Goal: Task Accomplishment & Management: Manage account settings

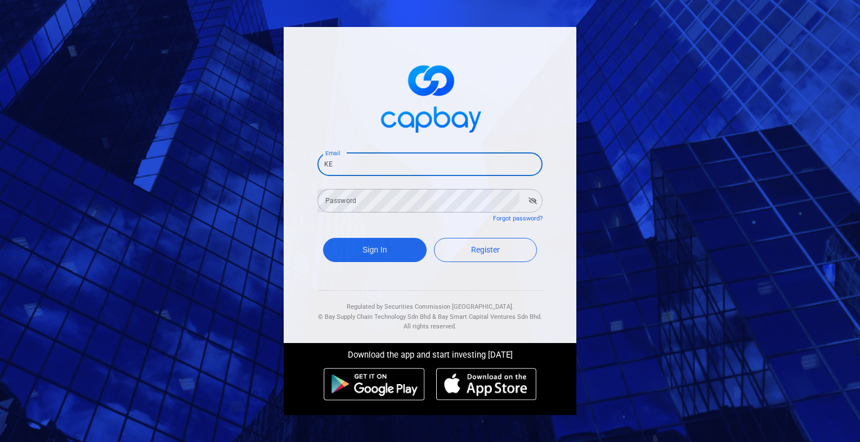
type input "K"
type input "[EMAIL_ADDRESS][DOMAIN_NAME]"
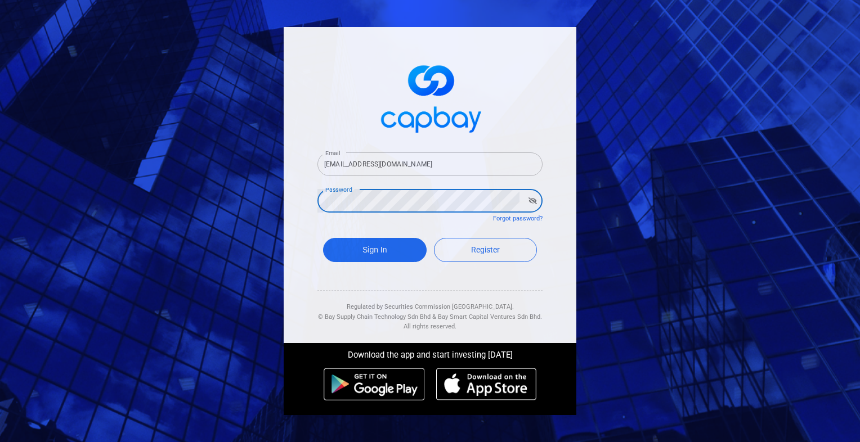
click at [323, 238] on button "Sign In" at bounding box center [375, 250] width 104 height 24
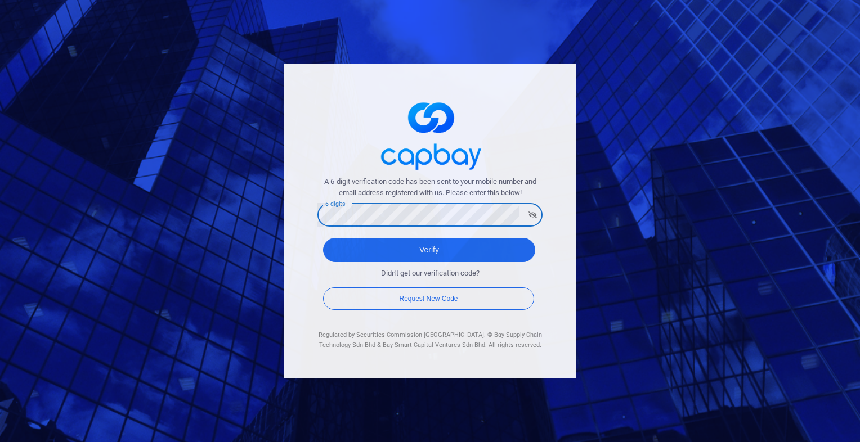
click at [323, 238] on button "Verify" at bounding box center [429, 250] width 212 height 24
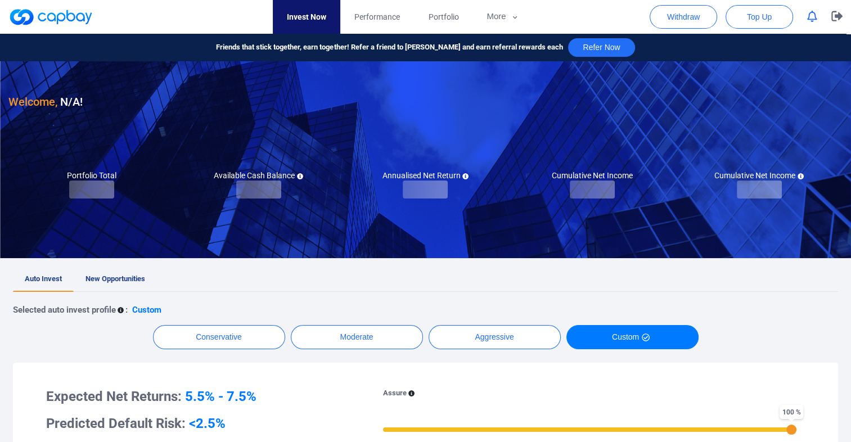
checkbox input "true"
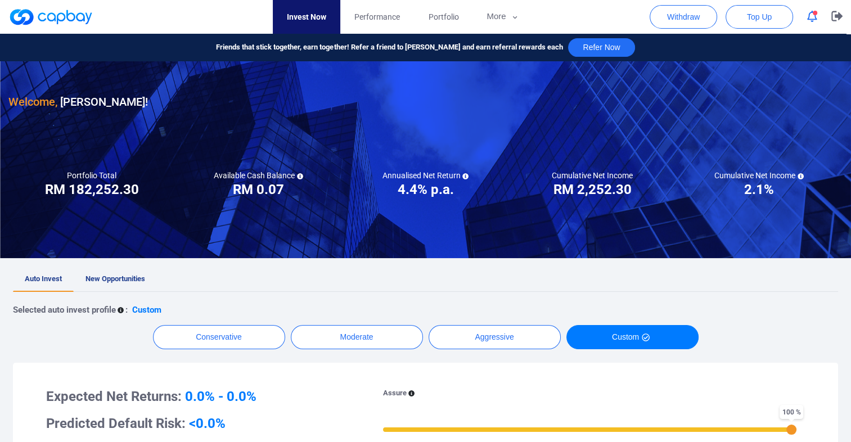
click at [812, 11] on icon "button" at bounding box center [812, 17] width 10 height 12
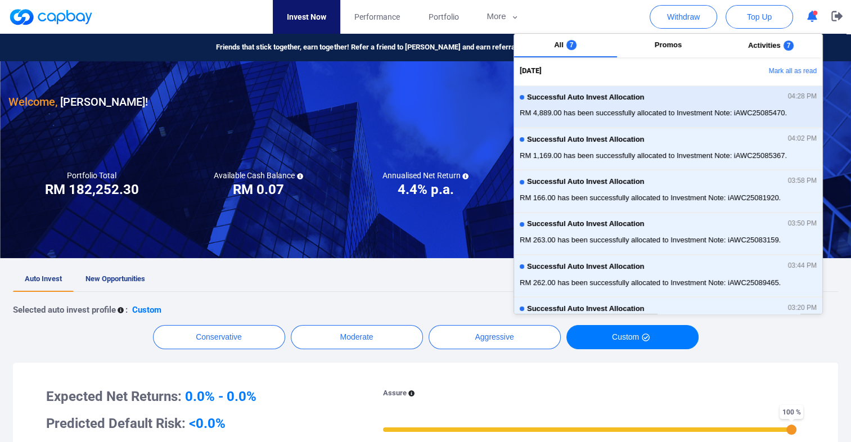
click at [698, 113] on span "RM 4,889.00 has been successfully allocated to Investment Note: iAWC25085470." at bounding box center [668, 112] width 297 height 11
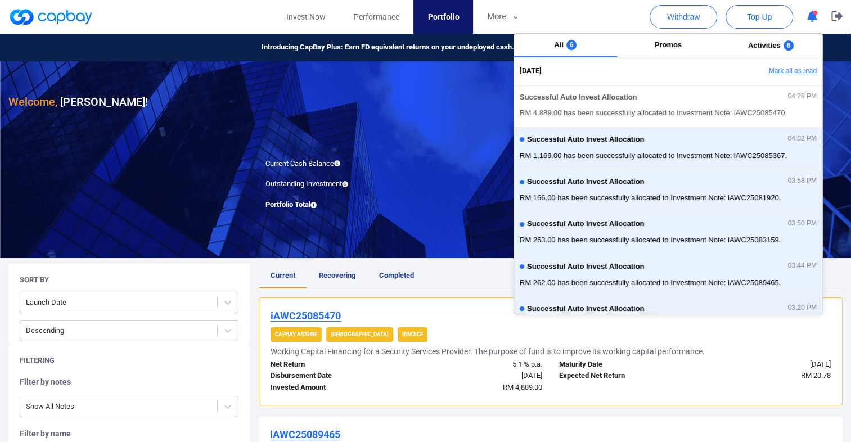
click at [785, 74] on button "Mark all as read" at bounding box center [762, 71] width 121 height 19
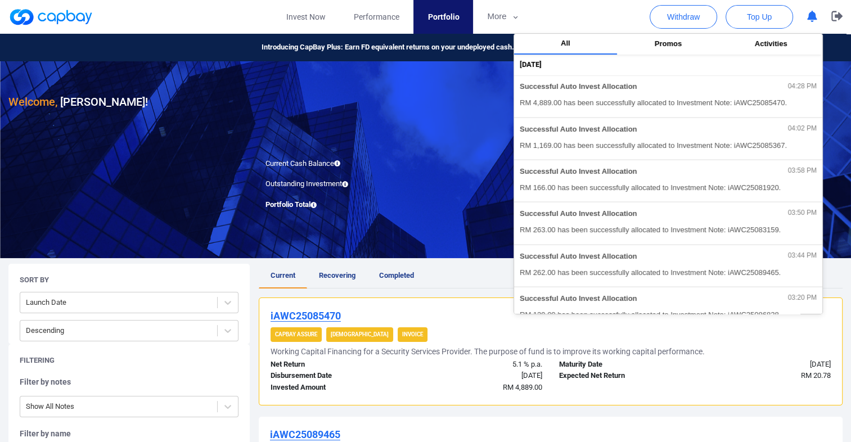
click at [468, 272] on ul "Current Recovering Completed" at bounding box center [551, 276] width 584 height 25
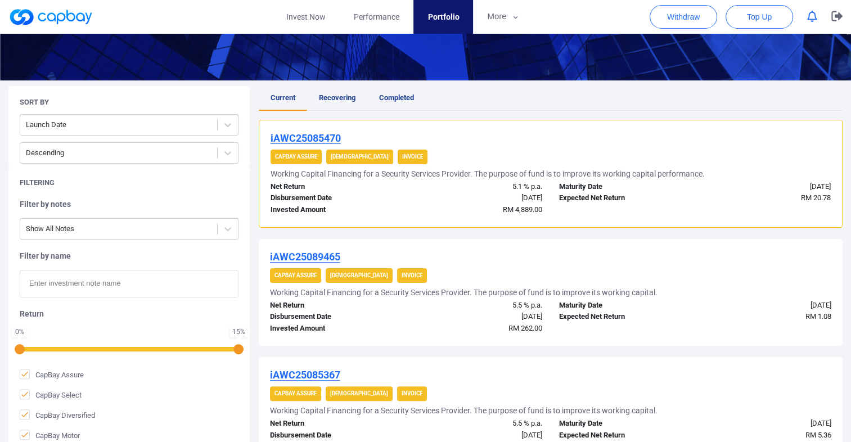
scroll to position [113, 0]
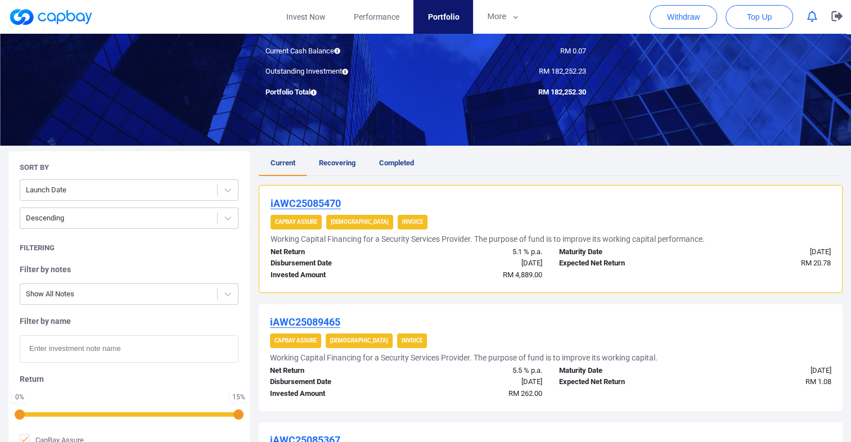
click at [295, 199] on u "iAWC25085470" at bounding box center [306, 203] width 70 height 12
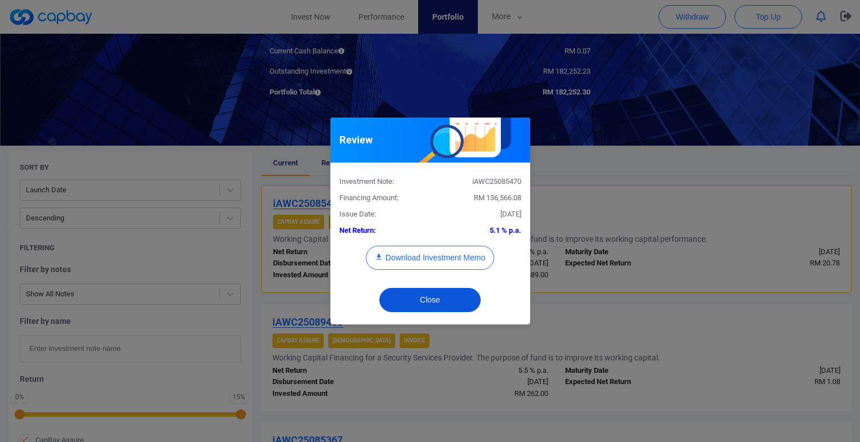
click at [410, 300] on button "Close" at bounding box center [429, 300] width 101 height 24
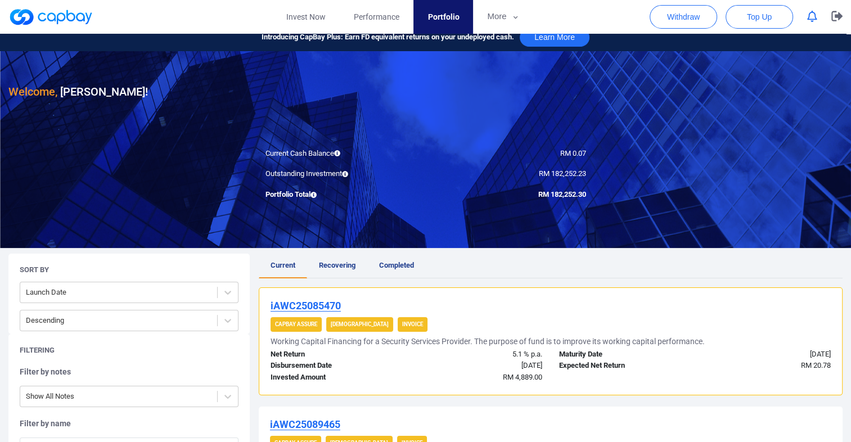
scroll to position [0, 0]
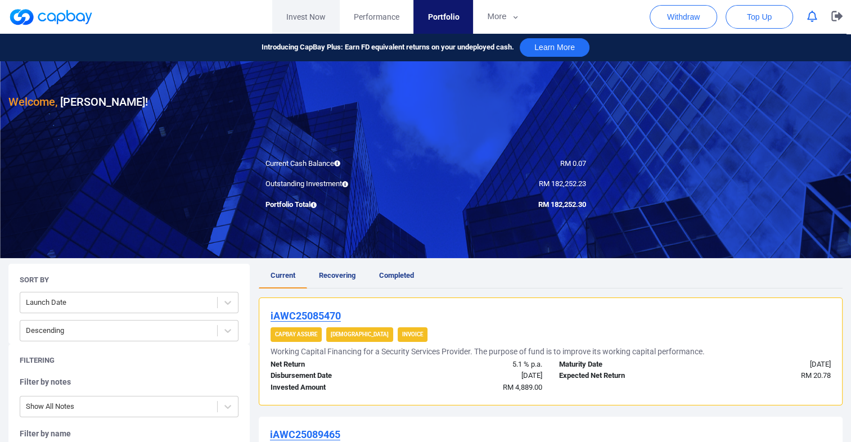
click at [311, 14] on link "Invest Now" at bounding box center [306, 17] width 68 height 34
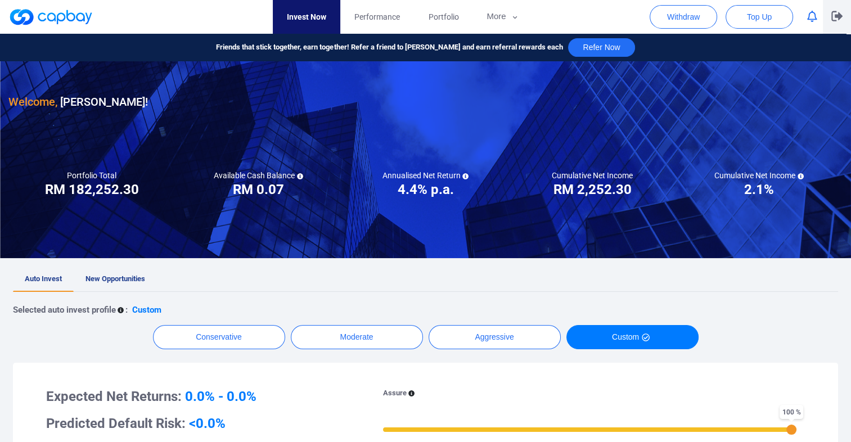
click at [835, 15] on icon "button" at bounding box center [836, 16] width 11 height 10
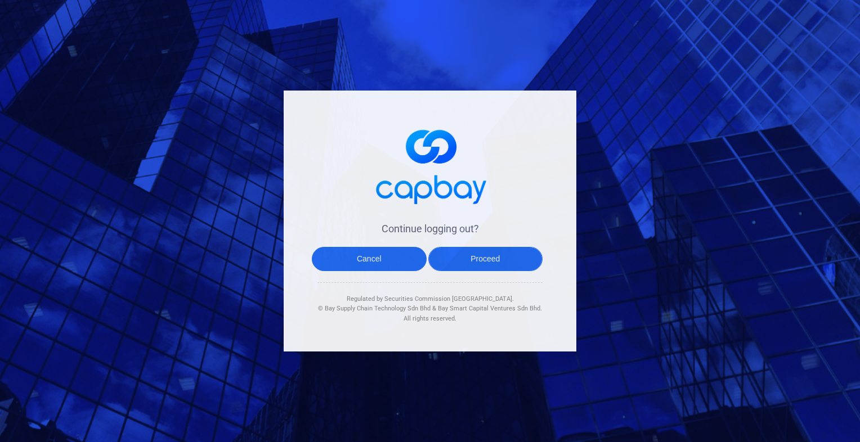
click at [480, 262] on button "Proceed" at bounding box center [485, 259] width 115 height 24
